Goal: Task Accomplishment & Management: Use online tool/utility

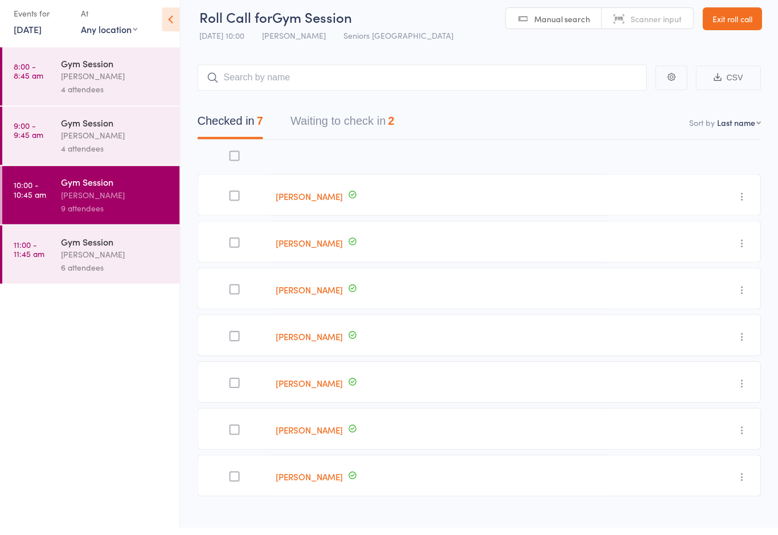
scroll to position [7, 0]
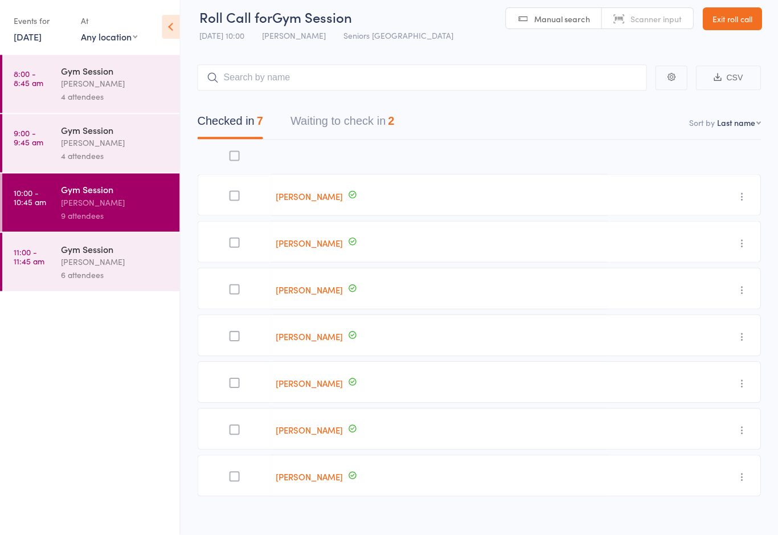
click at [367, 123] on button "Waiting to check in 2" at bounding box center [343, 125] width 104 height 30
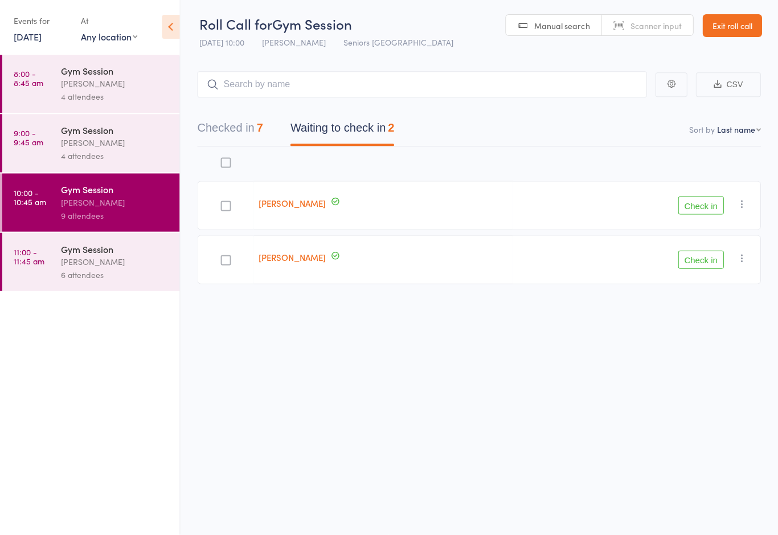
click at [717, 199] on button "Check in" at bounding box center [702, 206] width 46 height 18
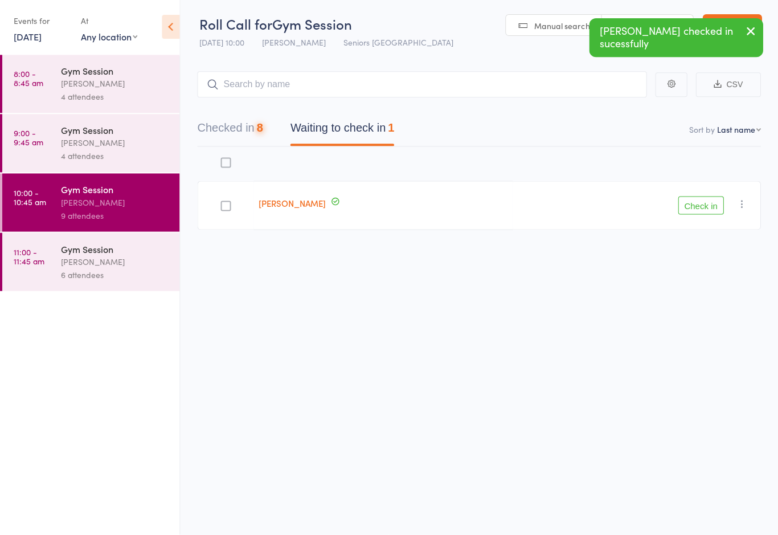
click at [708, 204] on button "Check in" at bounding box center [702, 206] width 46 height 18
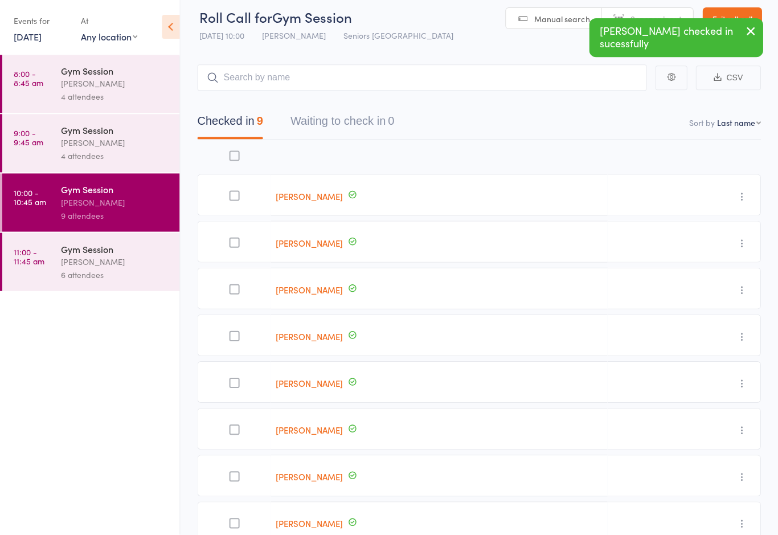
click at [111, 267] on div "[PERSON_NAME]" at bounding box center [116, 262] width 109 height 13
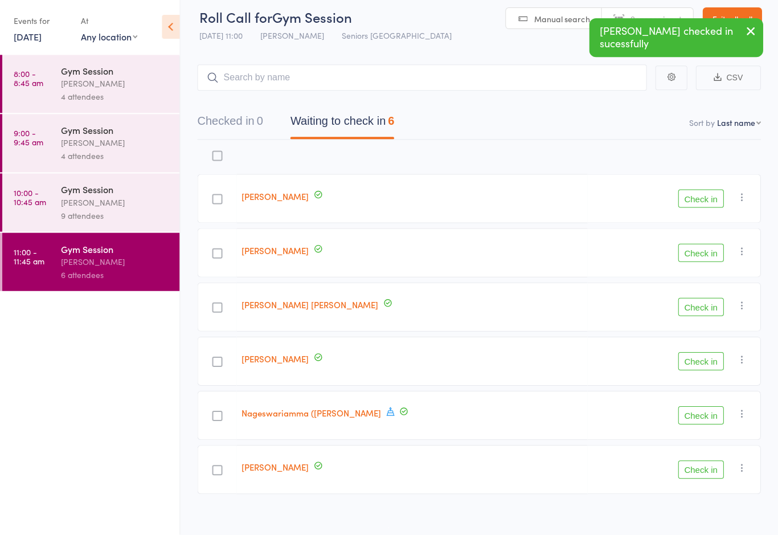
scroll to position [19, 0]
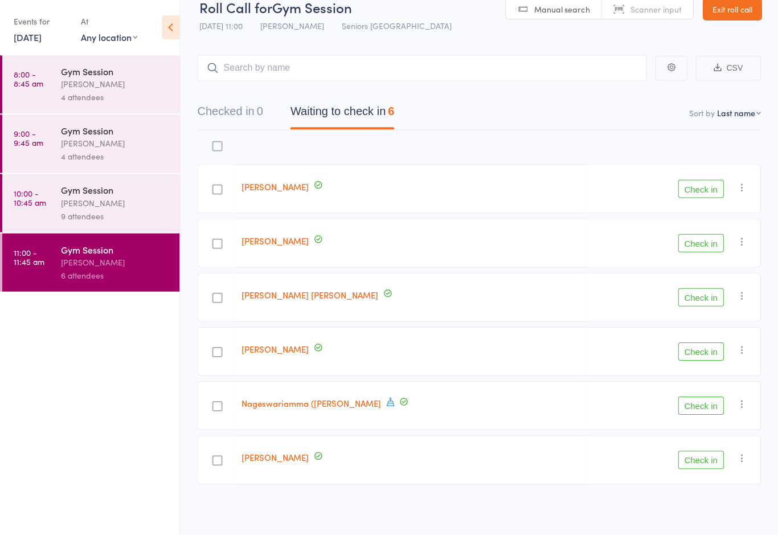
click at [710, 297] on button "Check in" at bounding box center [702, 297] width 46 height 18
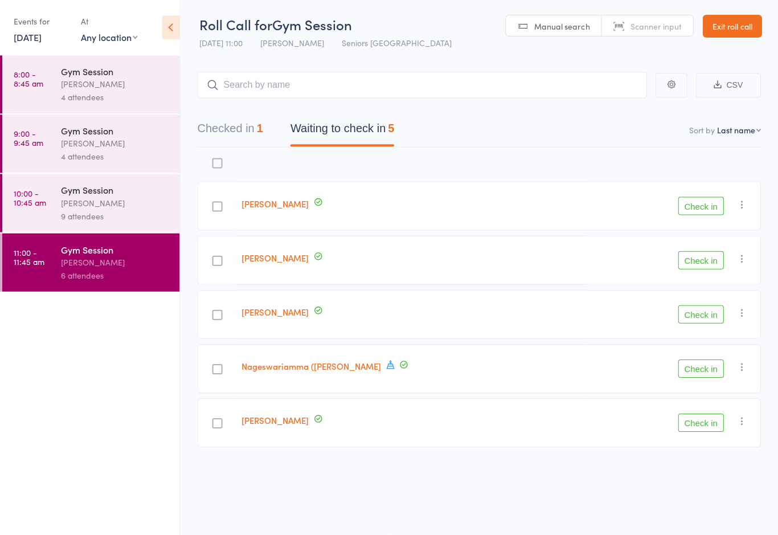
scroll to position [6, 0]
click at [128, 199] on div "[PERSON_NAME]" at bounding box center [116, 203] width 109 height 13
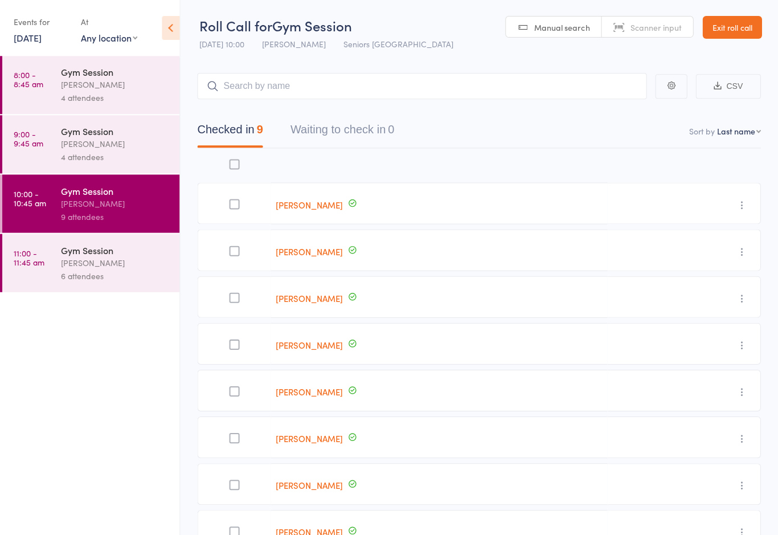
click at [105, 267] on div "[PERSON_NAME]" at bounding box center [116, 262] width 109 height 13
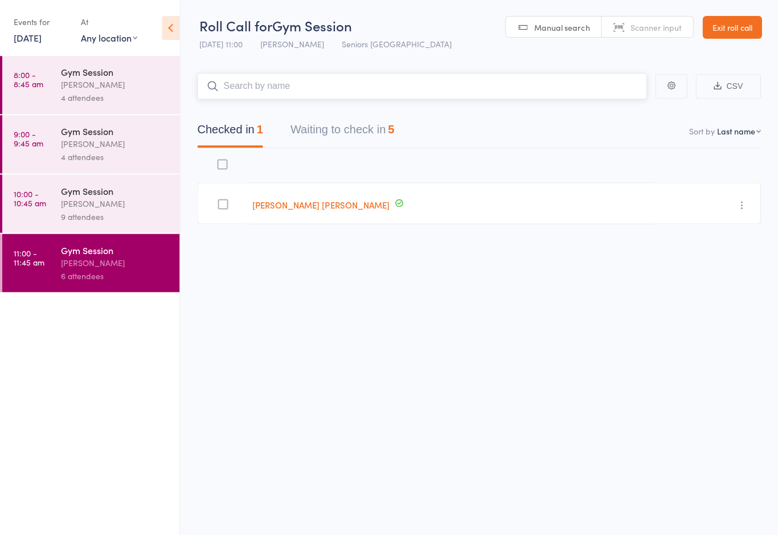
click at [338, 128] on button "Waiting to check in 5" at bounding box center [343, 132] width 104 height 30
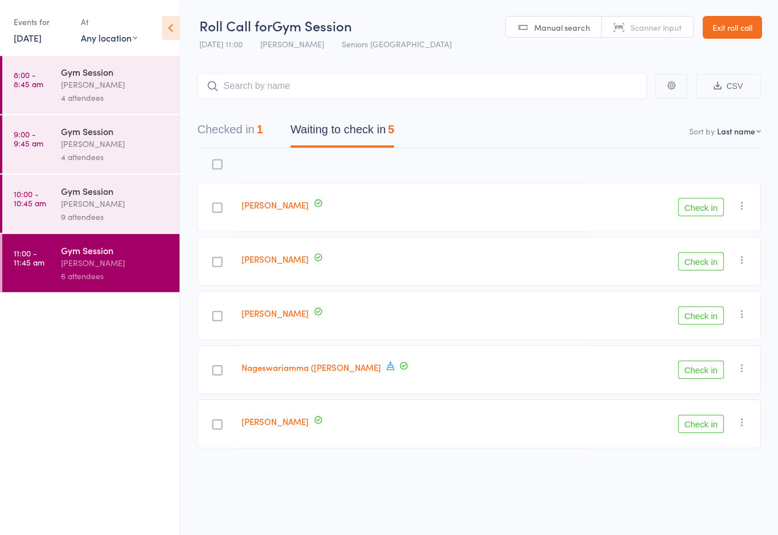
click at [702, 417] on button "Check in" at bounding box center [702, 423] width 46 height 18
click at [704, 214] on button "Check in" at bounding box center [702, 207] width 46 height 18
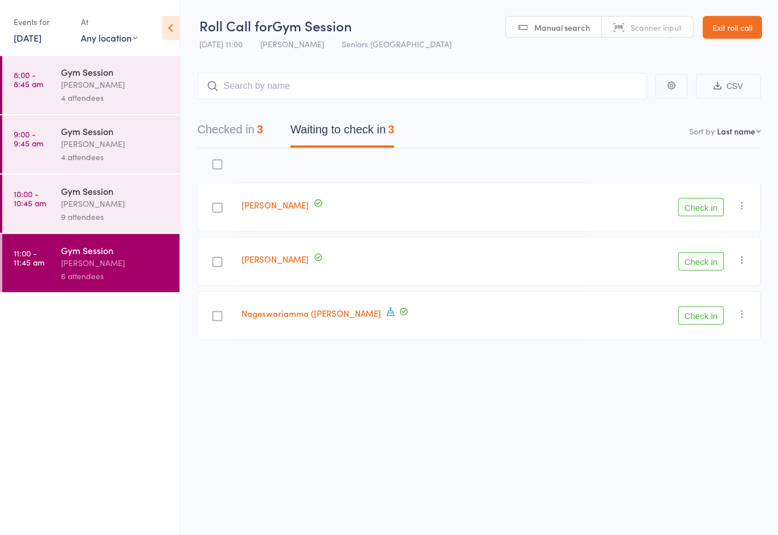
click at [706, 263] on button "Check in" at bounding box center [702, 261] width 46 height 18
